Goal: Information Seeking & Learning: Understand process/instructions

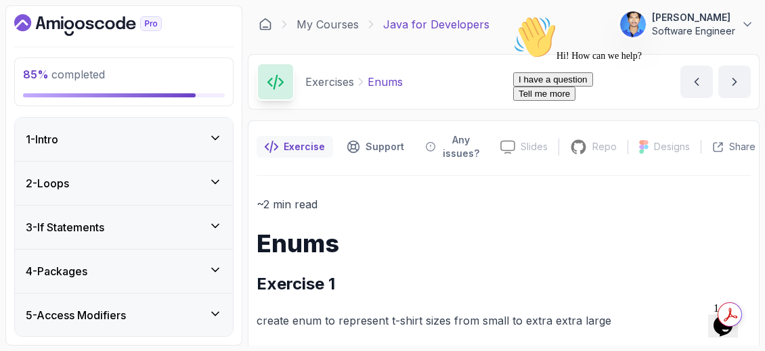
scroll to position [2146, 0]
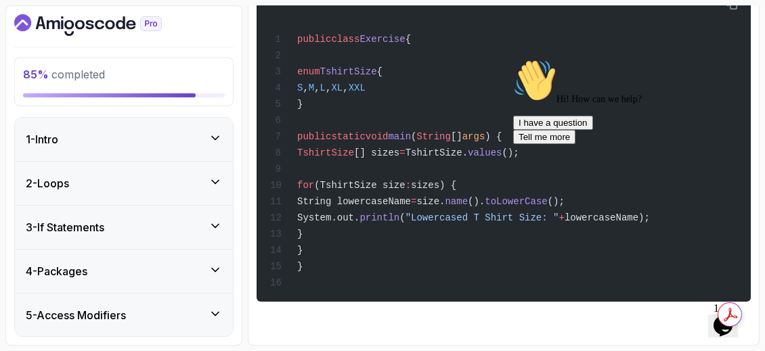
click at [513, 59] on icon "Chat attention grabber" at bounding box center [513, 59] width 0 height 0
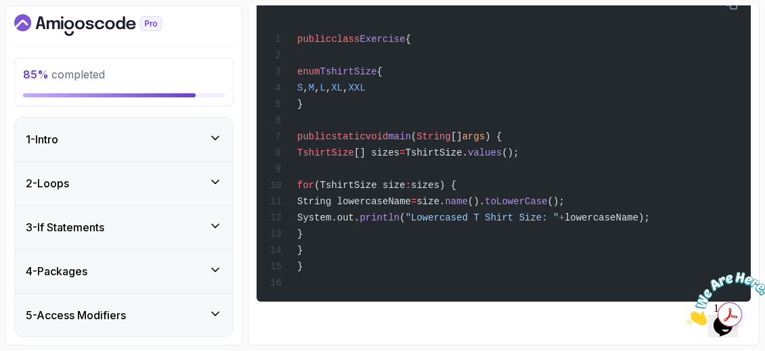
click at [686, 316] on icon "Close" at bounding box center [686, 322] width 0 height 12
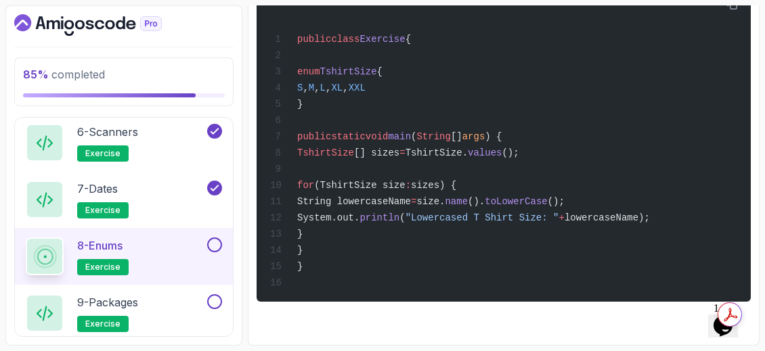
scroll to position [1077, 0]
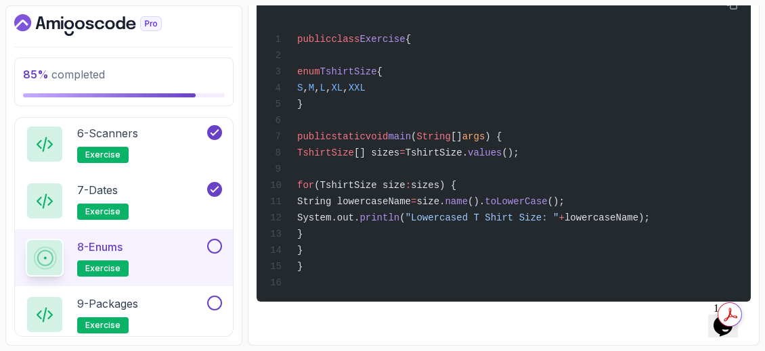
click at [217, 239] on button at bounding box center [214, 246] width 15 height 15
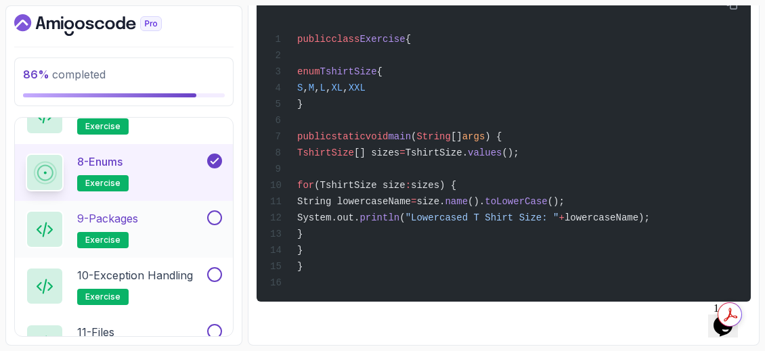
scroll to position [1163, 0]
click at [157, 210] on div "9 - Packages exercise" at bounding box center [115, 229] width 179 height 38
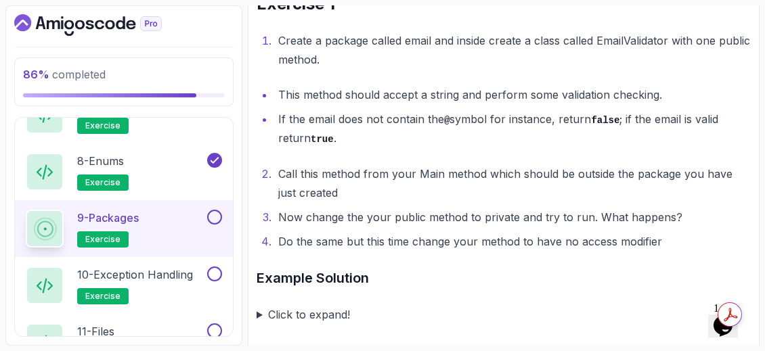
scroll to position [284, 0]
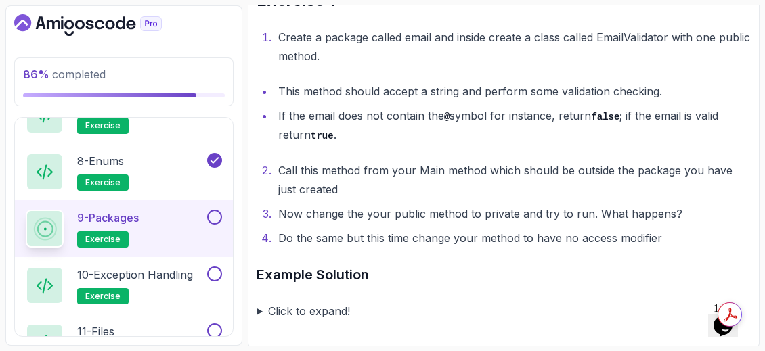
click at [261, 311] on summary "Click to expand!" at bounding box center [503, 311] width 494 height 19
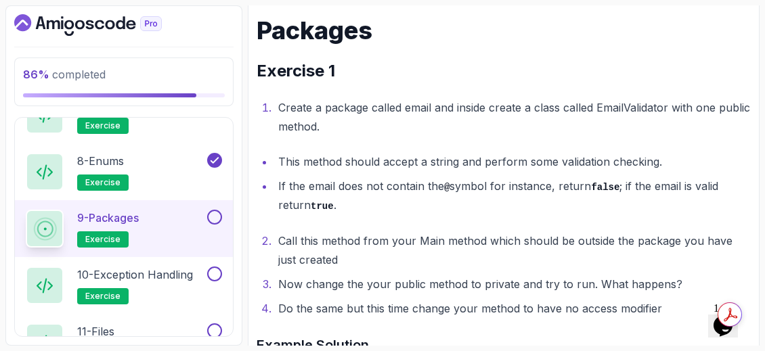
scroll to position [213, 0]
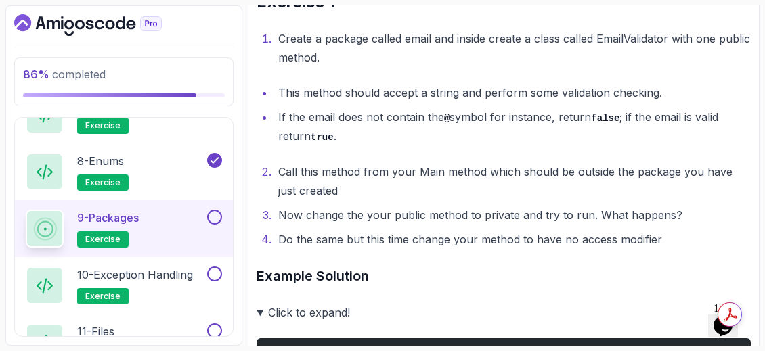
click at [453, 224] on ol "Call this method from your Main method which should be outside the package you …" at bounding box center [503, 205] width 494 height 87
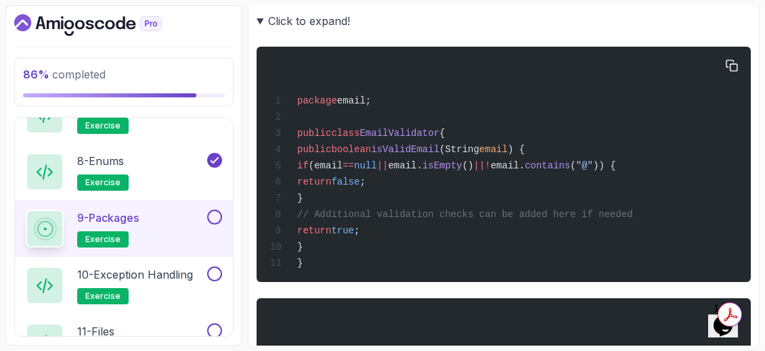
click at [451, 224] on div "package email; public class EmailValidator { public boolean isValidEmail (Strin…" at bounding box center [503, 164] width 472 height 219
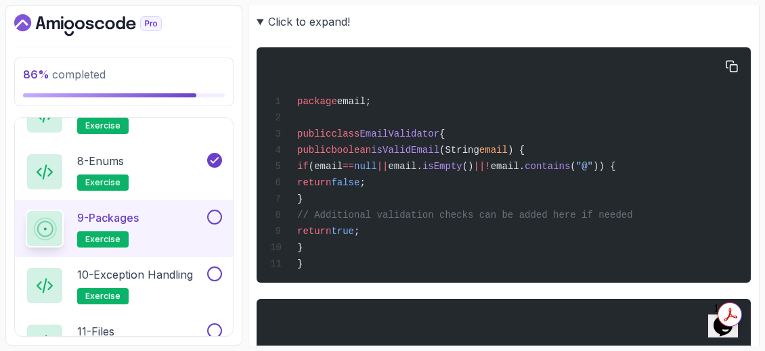
click at [451, 224] on div "package email; public class EmailValidator { public boolean isValidEmail (Strin…" at bounding box center [503, 164] width 472 height 219
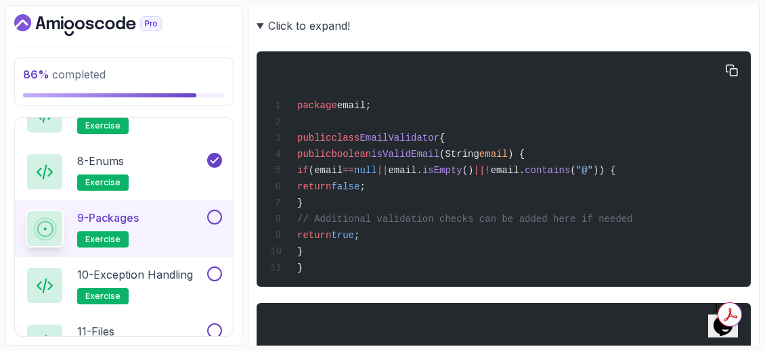
scroll to position [564, 0]
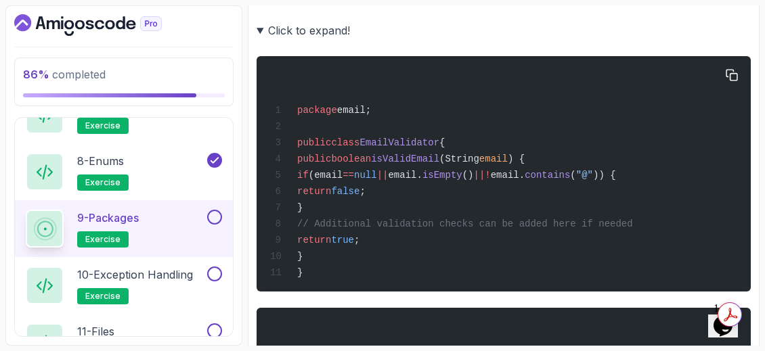
click at [522, 214] on div "package email; public class EmailValidator { public boolean isValidEmail (Strin…" at bounding box center [503, 173] width 472 height 219
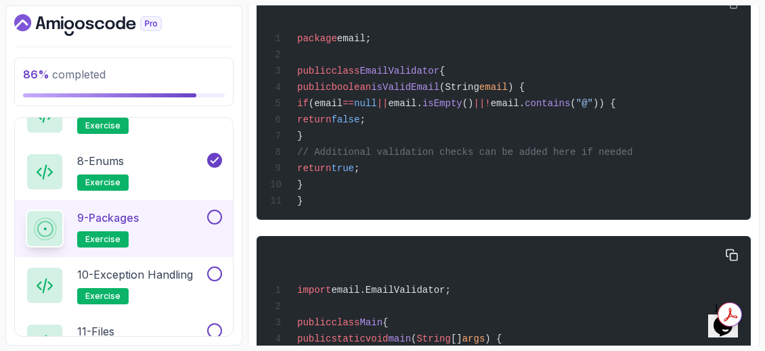
scroll to position [616, 0]
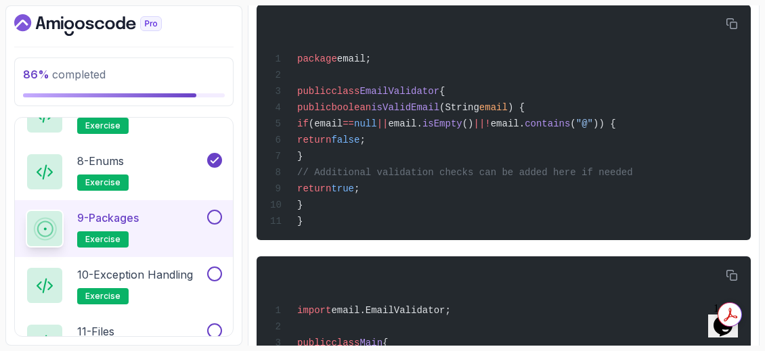
drag, startPoint x: 598, startPoint y: 272, endPoint x: 614, endPoint y: 258, distance: 21.6
drag, startPoint x: 603, startPoint y: 277, endPoint x: 664, endPoint y: 200, distance: 98.3
click at [664, 200] on div "package email; public class EmailValidator { public boolean isValidEmail (Strin…" at bounding box center [503, 122] width 472 height 219
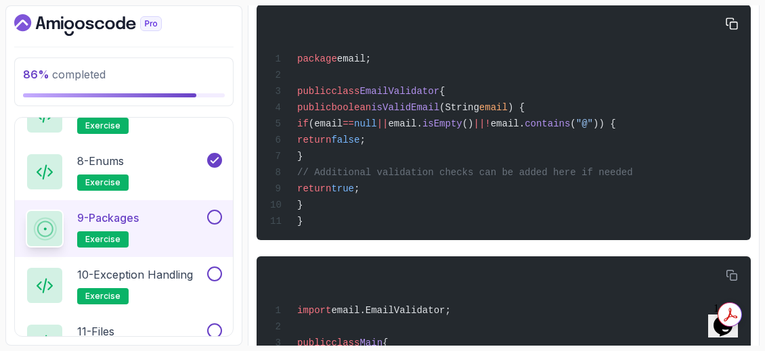
drag, startPoint x: 664, startPoint y: 178, endPoint x: 394, endPoint y: 218, distance: 272.9
click at [394, 218] on div "package email; public class EmailValidator { public boolean isValidEmail (Strin…" at bounding box center [503, 122] width 472 height 219
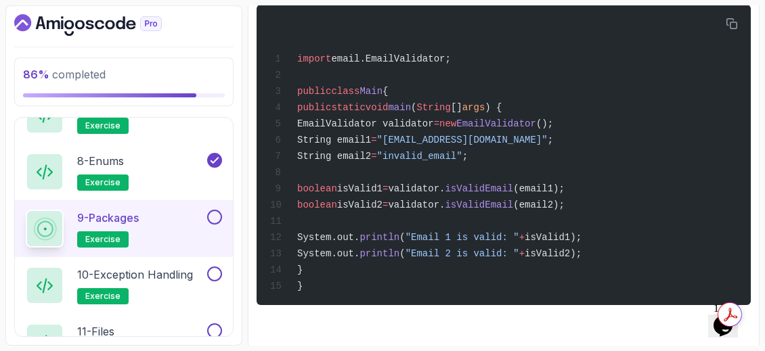
scroll to position [878, 0]
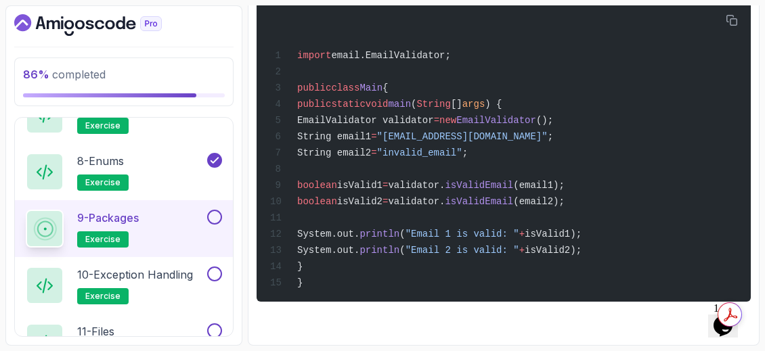
click at [210, 210] on button at bounding box center [214, 217] width 15 height 15
click at [200, 279] on div "10 - Exception Handling exercise" at bounding box center [115, 286] width 179 height 38
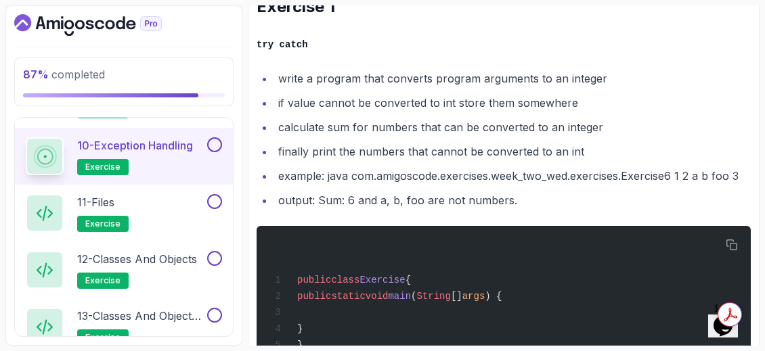
scroll to position [278, 0]
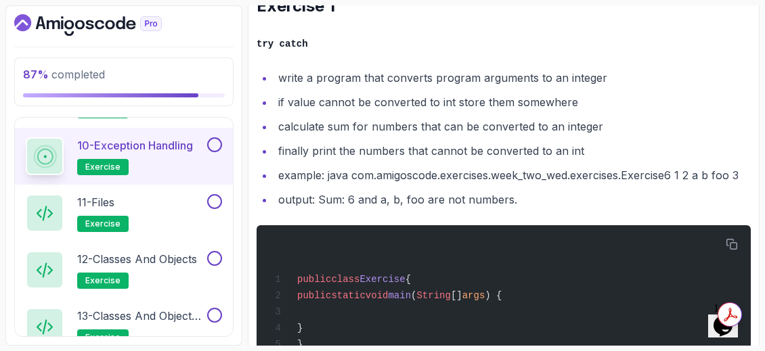
click at [478, 179] on li "example: java com.amigoscode.exercises.week_two_wed.exercises.Exercise6 1 2 a b…" at bounding box center [512, 175] width 476 height 19
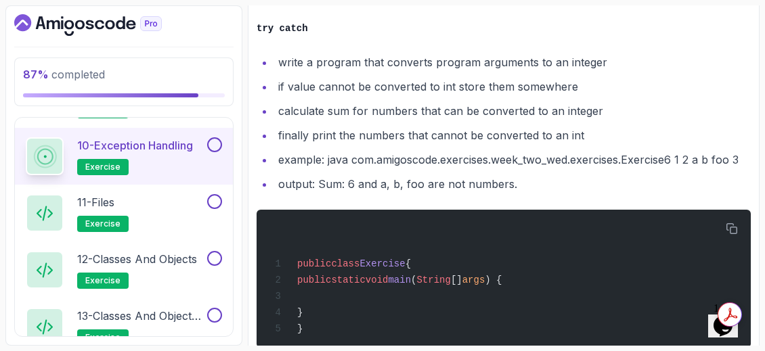
scroll to position [300, 0]
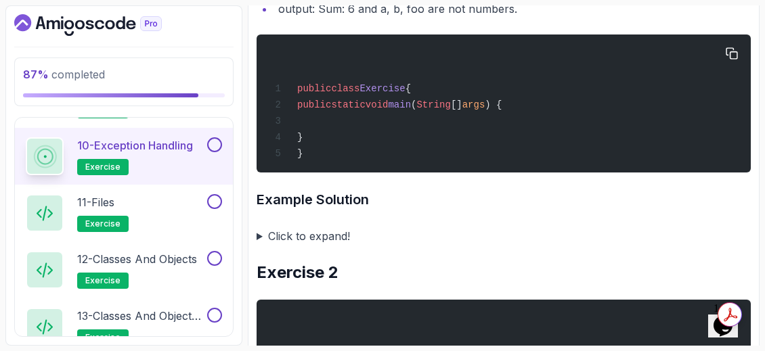
click at [346, 219] on div "~2 min read Exception Handling Exercise 1 try catch write a program that conver…" at bounding box center [503, 160] width 494 height 869
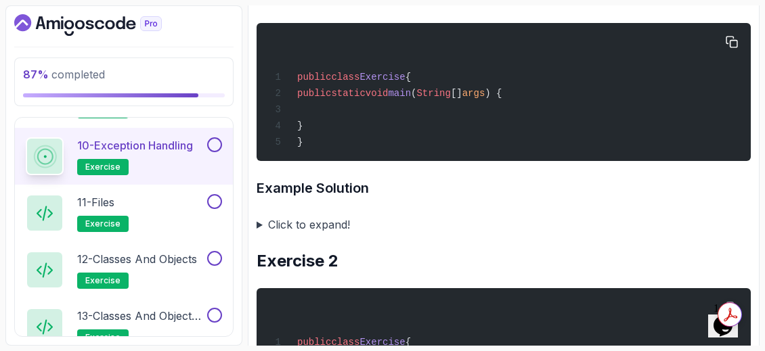
click at [346, 219] on summary "Click to expand!" at bounding box center [503, 224] width 494 height 19
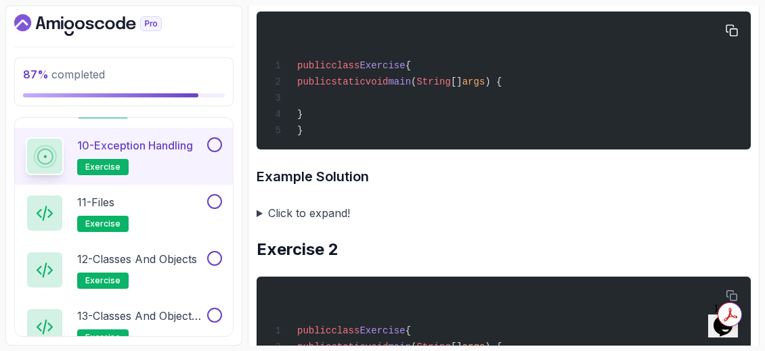
click at [346, 219] on summary "Click to expand!" at bounding box center [503, 213] width 494 height 19
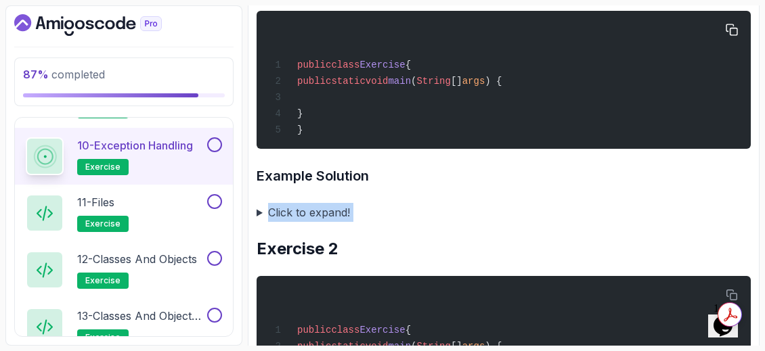
click at [346, 219] on summary "Click to expand!" at bounding box center [503, 212] width 494 height 19
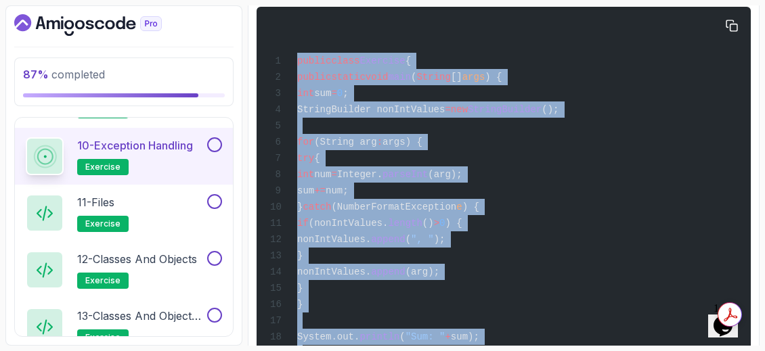
drag, startPoint x: 346, startPoint y: 219, endPoint x: 366, endPoint y: 240, distance: 28.2
click at [358, 252] on details "Click to expand! public class Exercise { public static void main ( String [] ar…" at bounding box center [503, 213] width 494 height 482
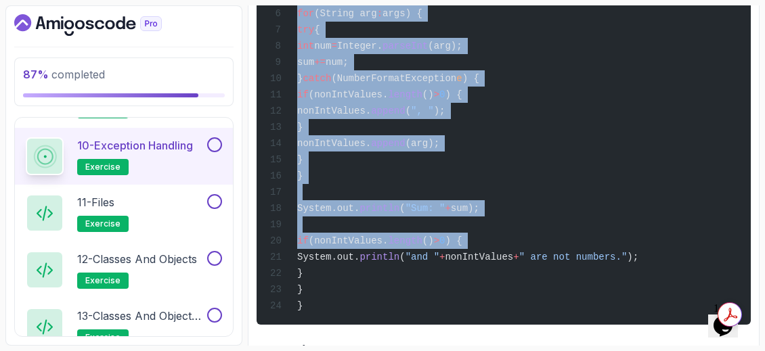
click at [583, 162] on div "public class Exercise { public static void main ( String [] args ) { int sum = …" at bounding box center [503, 101] width 472 height 430
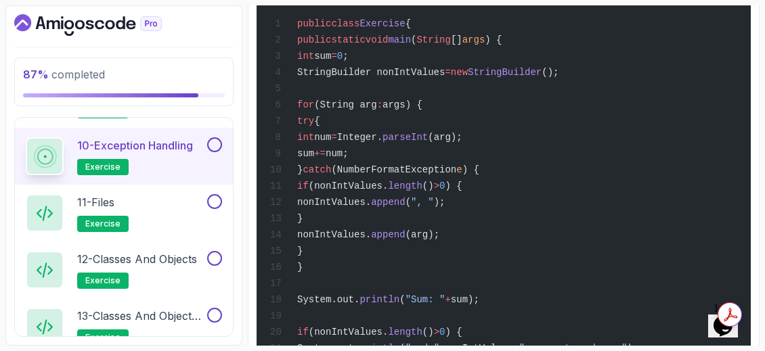
scroll to position [733, 0]
